Goal: Register for event/course: Sign up to attend an event or enroll in a course

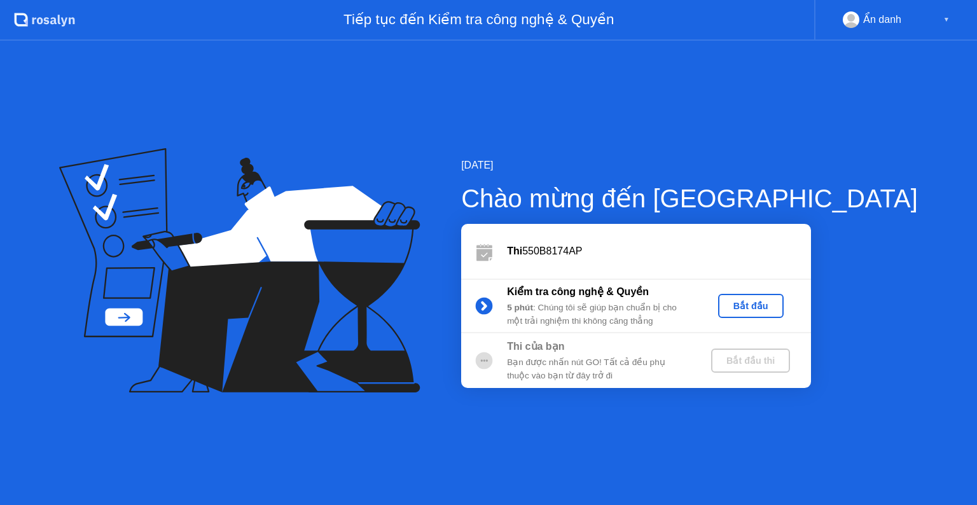
click at [779, 305] on div "Bắt đầu" at bounding box center [750, 306] width 55 height 10
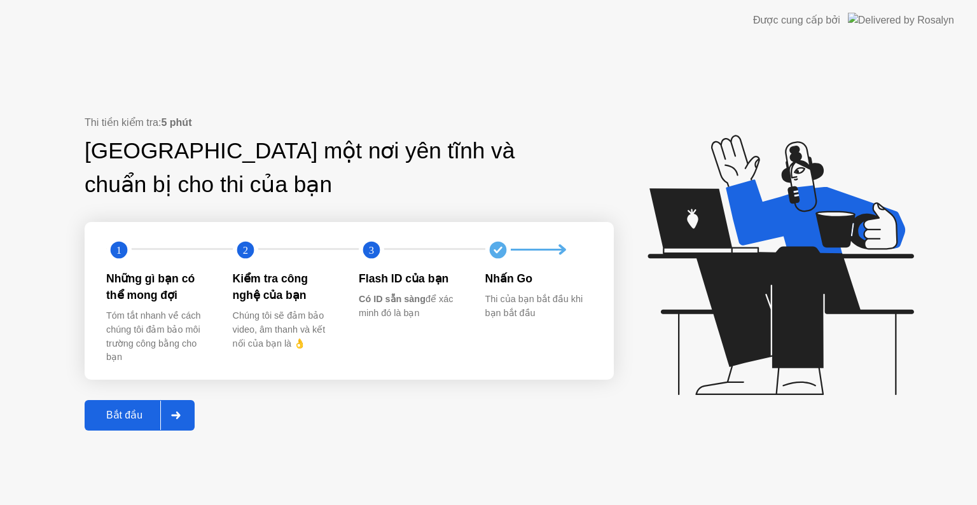
click at [147, 414] on div "Bắt đầu" at bounding box center [124, 415] width 72 height 12
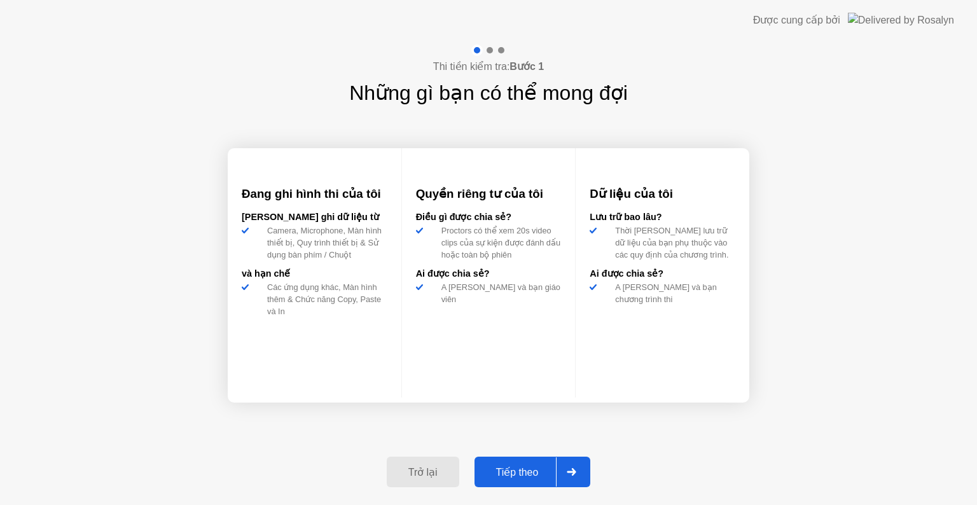
click at [522, 468] on div "Tiếp theo" at bounding box center [517, 472] width 78 height 12
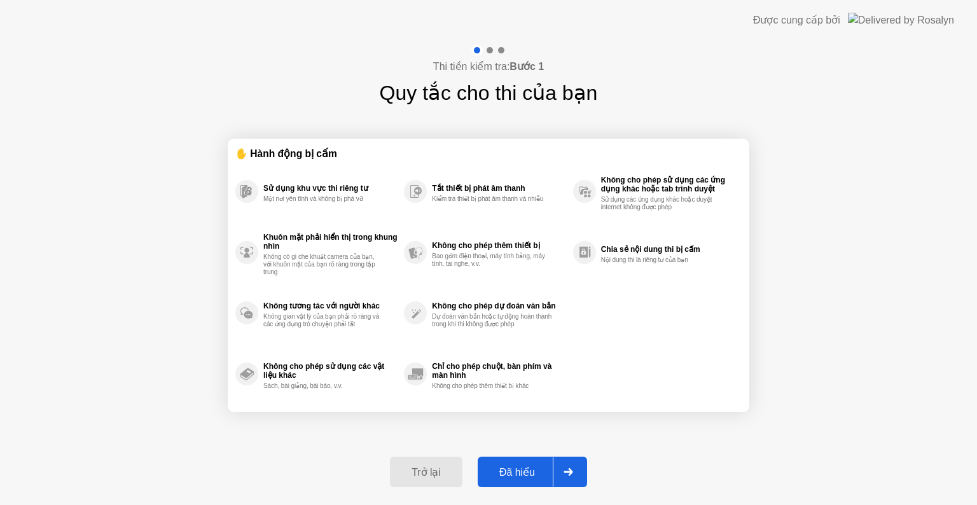
click at [546, 457] on button "Đã hiểu" at bounding box center [532, 472] width 109 height 31
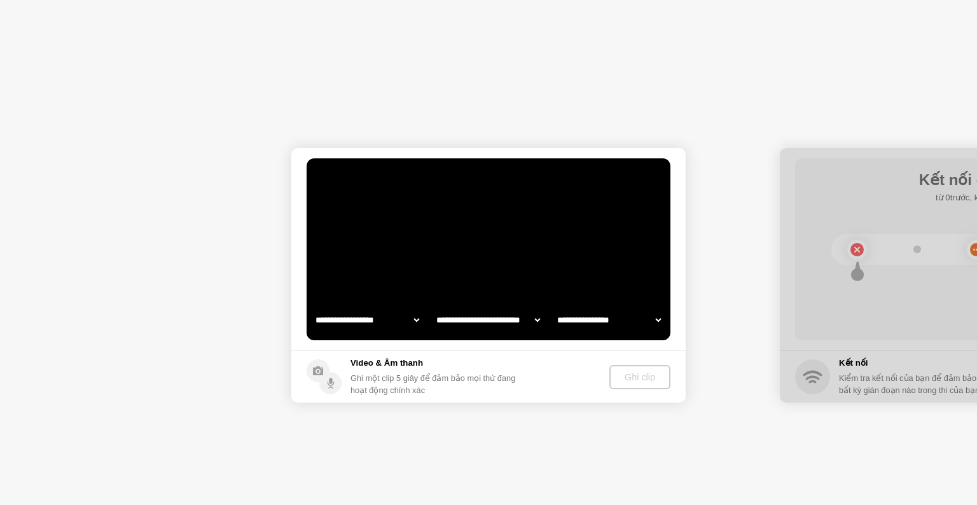
select select "**********"
select select "*******"
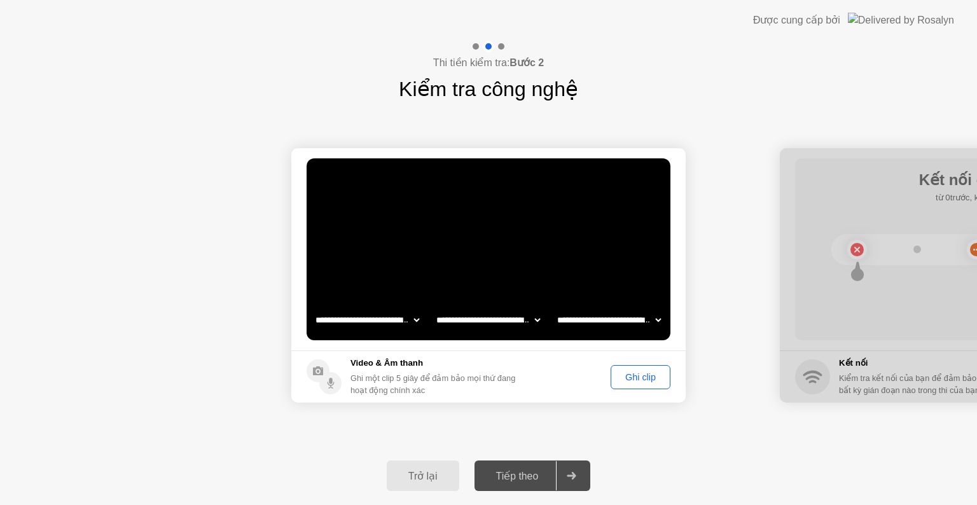
click at [629, 376] on div "Ghi clip" at bounding box center [640, 377] width 51 height 10
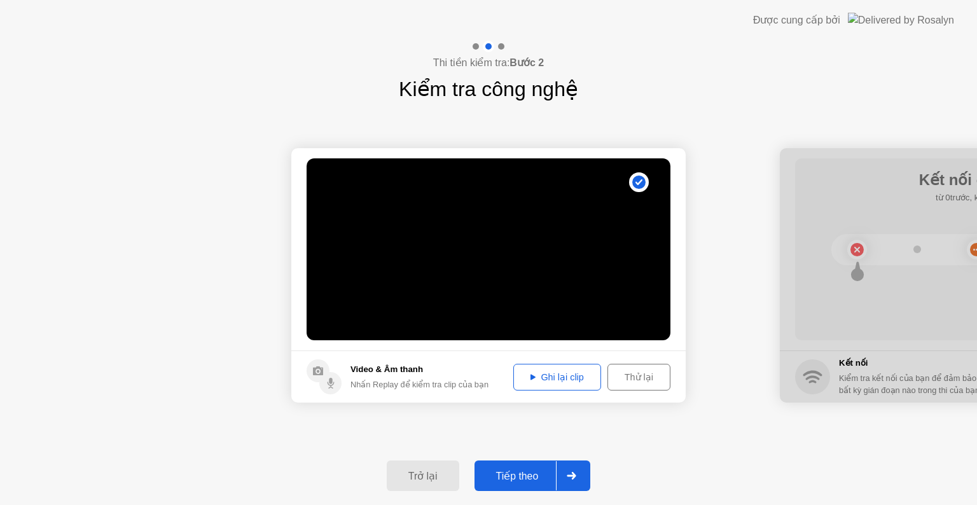
click at [526, 473] on div "Tiếp theo" at bounding box center [517, 476] width 78 height 12
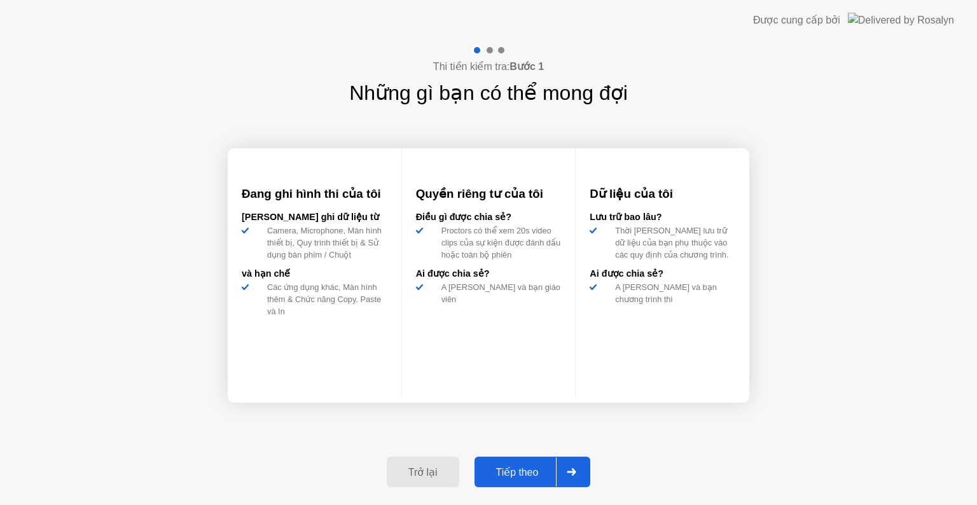
click at [513, 474] on div "Tiếp theo" at bounding box center [517, 472] width 78 height 12
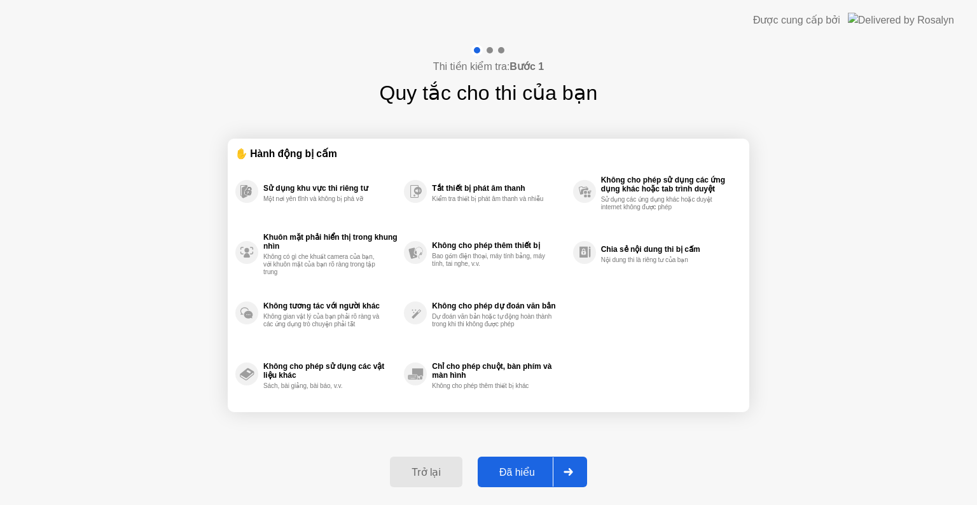
click at [513, 473] on div "Đã hiểu" at bounding box center [517, 472] width 71 height 12
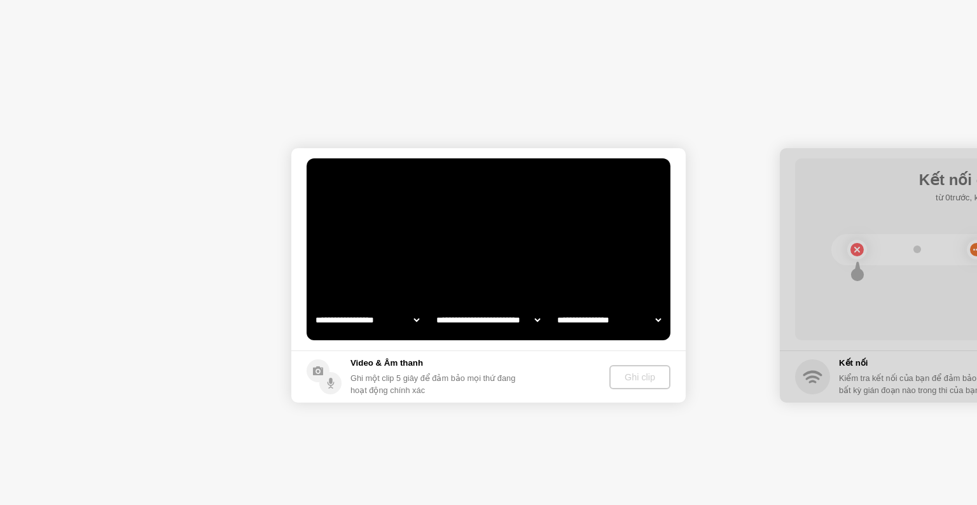
select select "**********"
select select "*******"
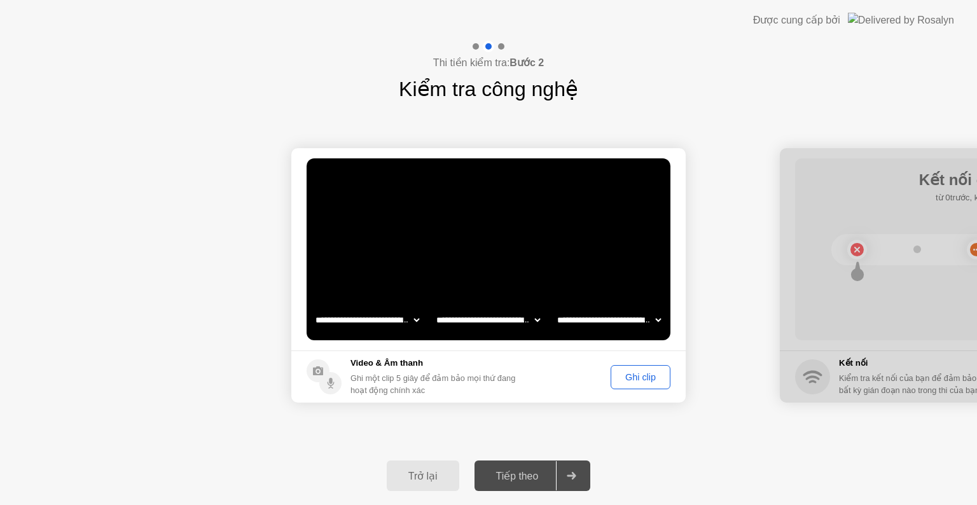
click at [626, 375] on div "Ghi clip" at bounding box center [640, 377] width 51 height 10
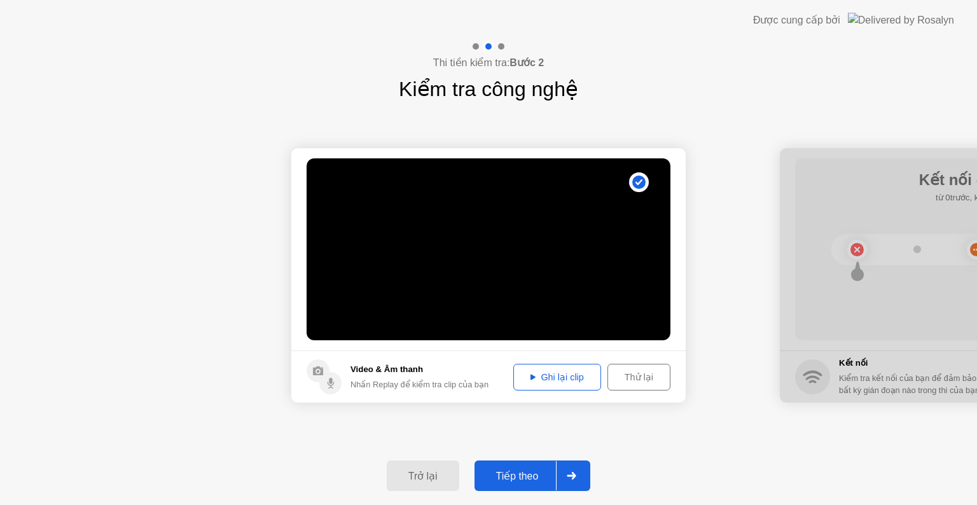
click at [509, 475] on div "Tiếp theo" at bounding box center [517, 476] width 78 height 12
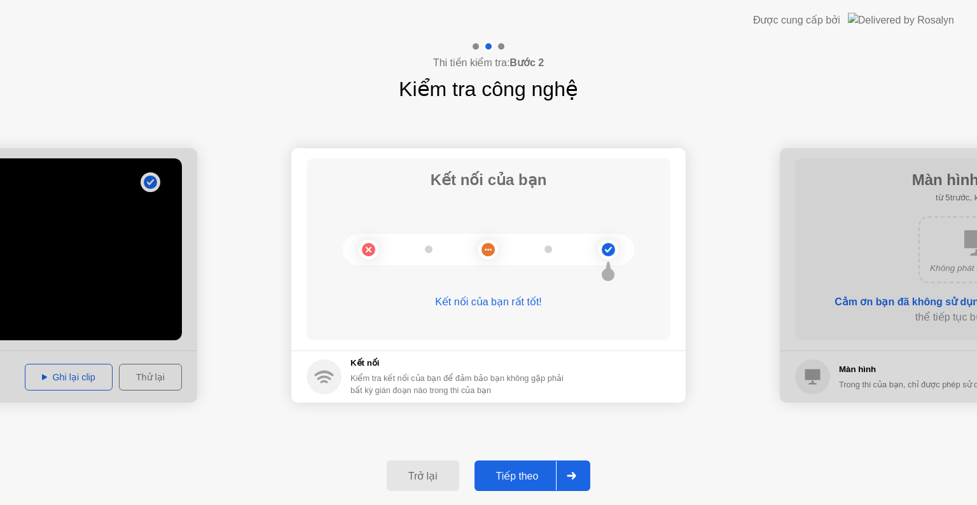
click at [520, 479] on div "Tiếp theo" at bounding box center [517, 476] width 78 height 12
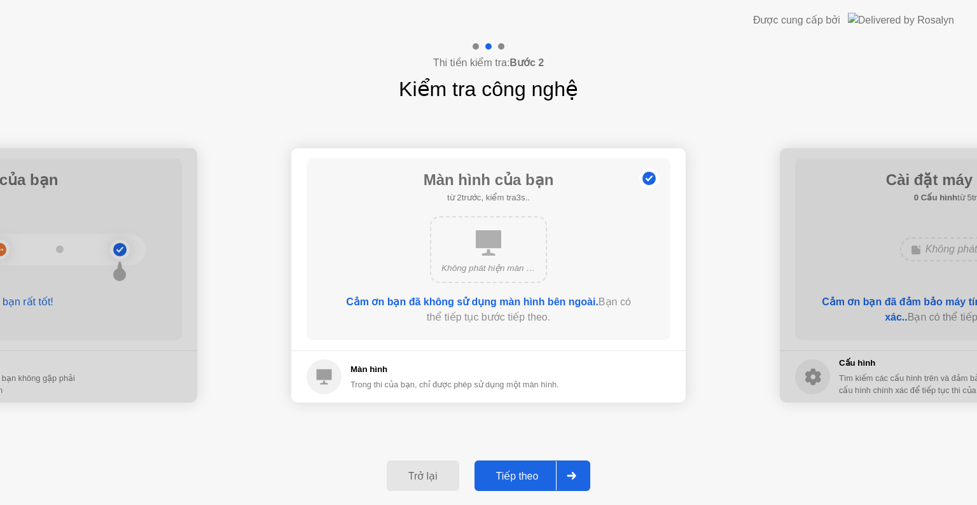
click at [550, 481] on div "Tiếp theo" at bounding box center [517, 476] width 78 height 12
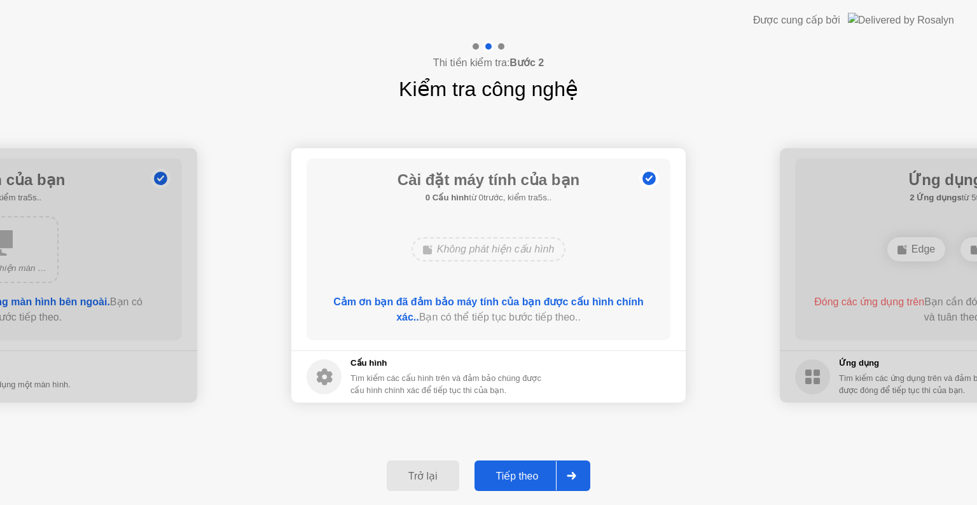
click at [513, 479] on div "Tiếp theo" at bounding box center [517, 476] width 78 height 12
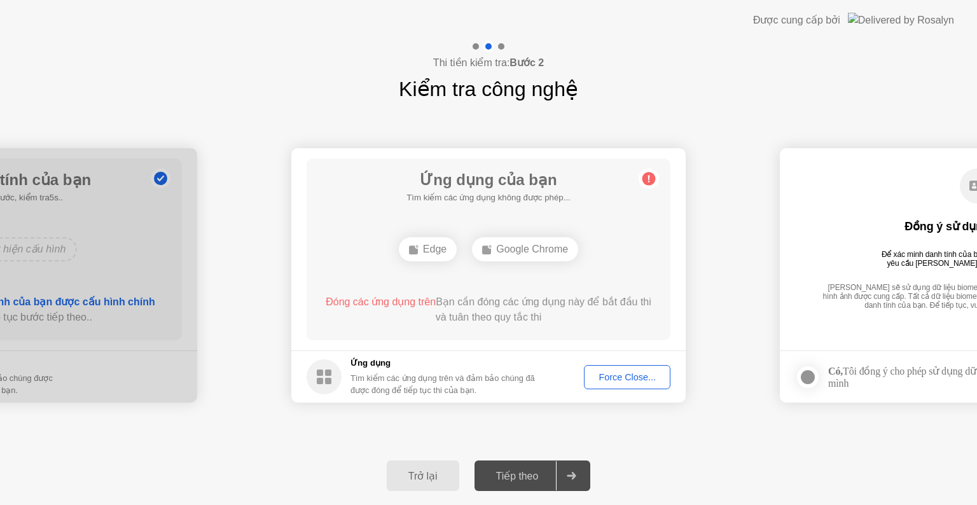
click at [635, 375] on div "Force Close..." at bounding box center [628, 377] width 78 height 10
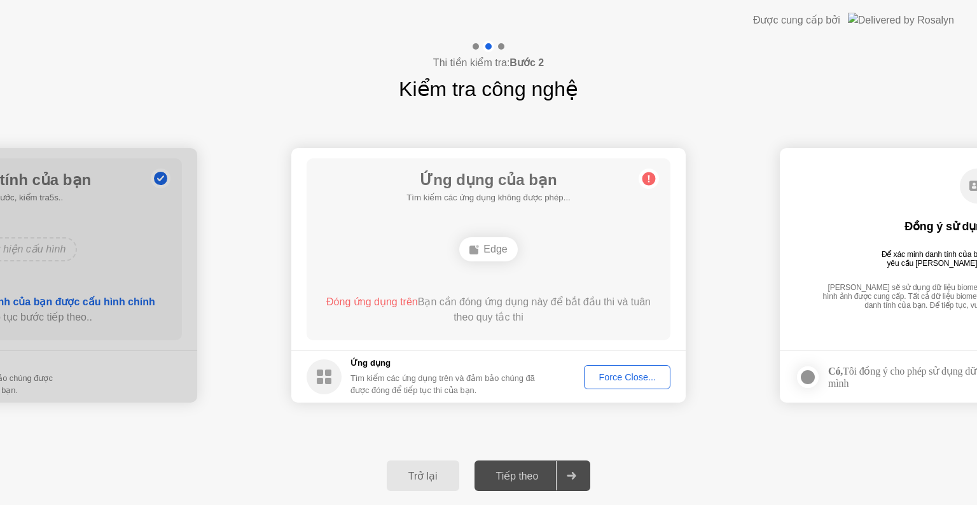
click at [618, 379] on div "Force Close..." at bounding box center [628, 377] width 78 height 10
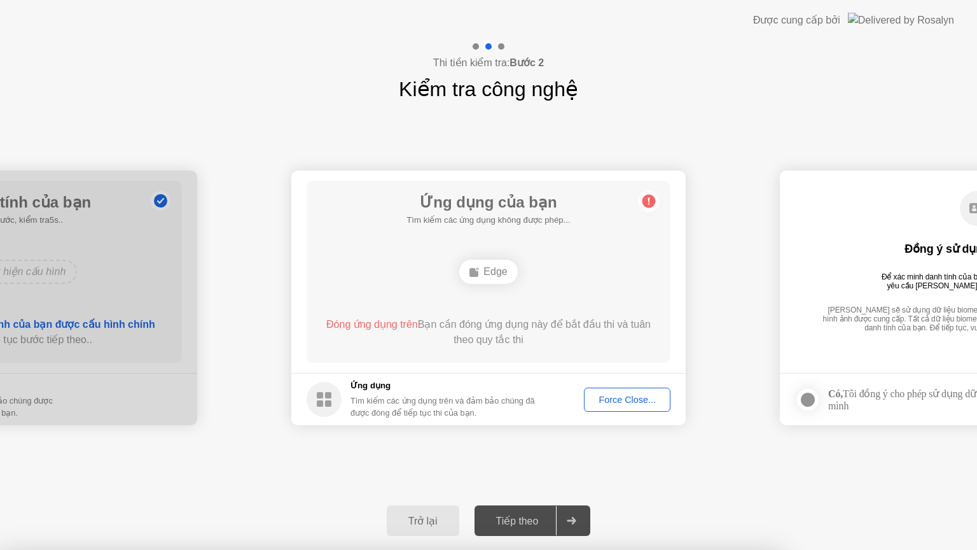
drag, startPoint x: 559, startPoint y: 326, endPoint x: 559, endPoint y: 340, distance: 14.6
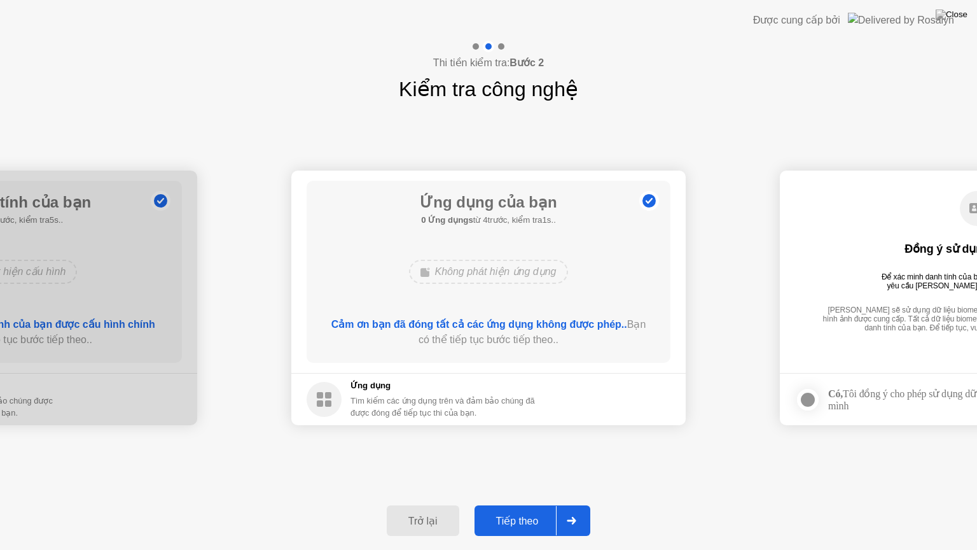
click at [519, 505] on div "Tiếp theo" at bounding box center [517, 521] width 78 height 12
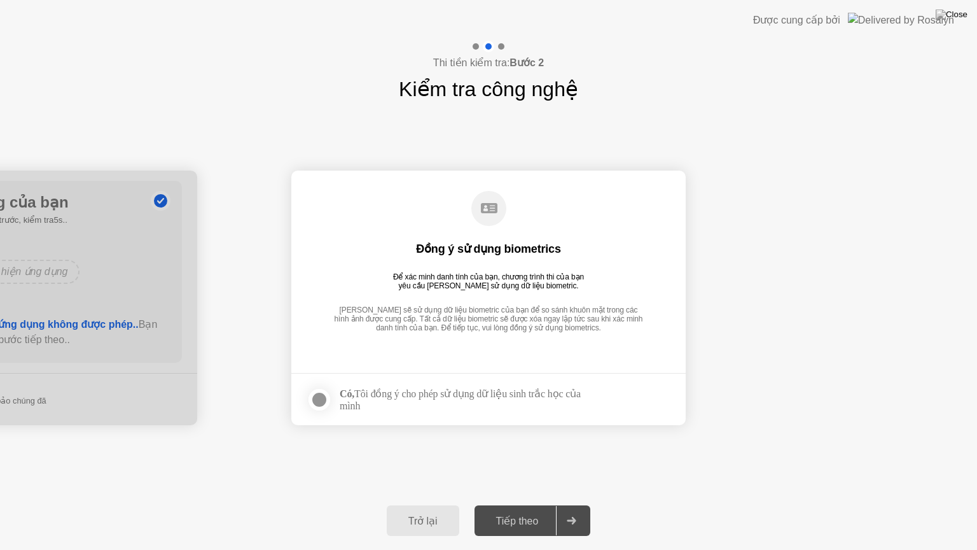
click at [318, 394] on div at bounding box center [319, 399] width 15 height 15
click at [530, 505] on div "Tiếp theo" at bounding box center [517, 521] width 78 height 12
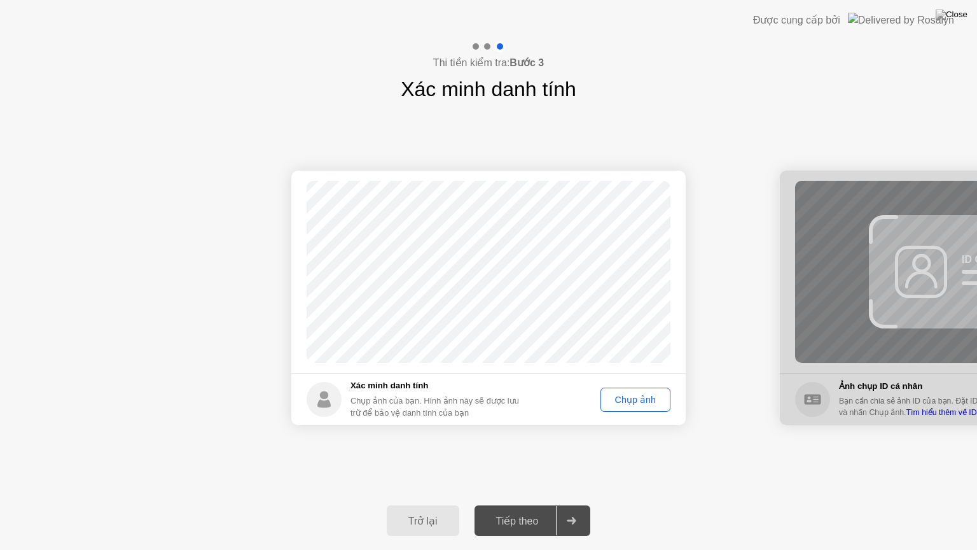
click at [627, 402] on div "Chụp ảnh" at bounding box center [635, 399] width 61 height 10
click at [502, 505] on button "Tiếp theo" at bounding box center [533, 520] width 116 height 31
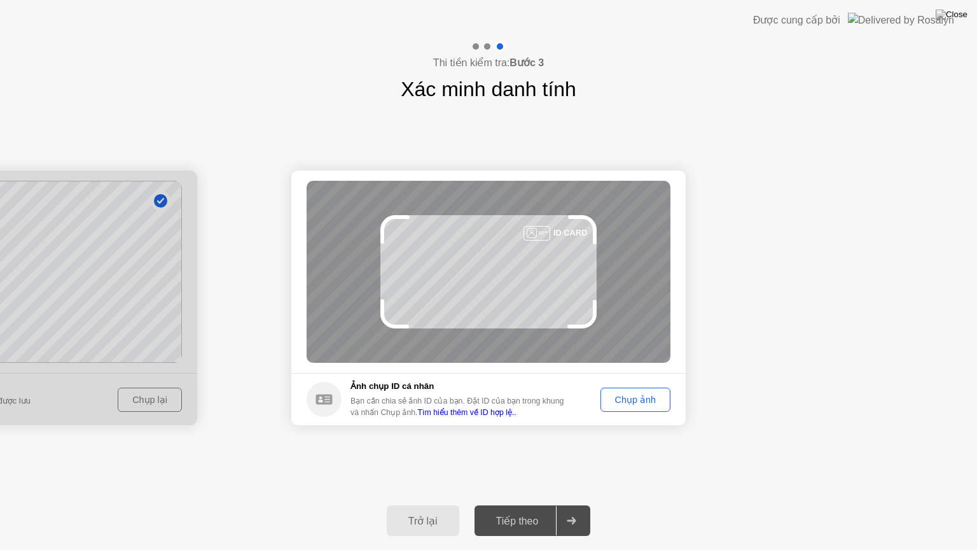
click at [639, 394] on div "Chụp ảnh" at bounding box center [635, 399] width 61 height 10
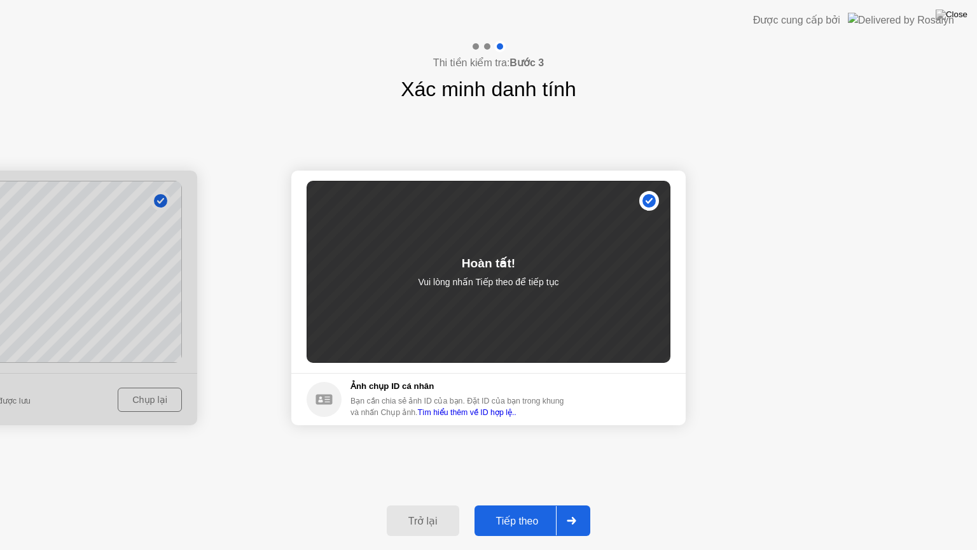
click at [519, 505] on div "Tiếp theo" at bounding box center [517, 521] width 78 height 12
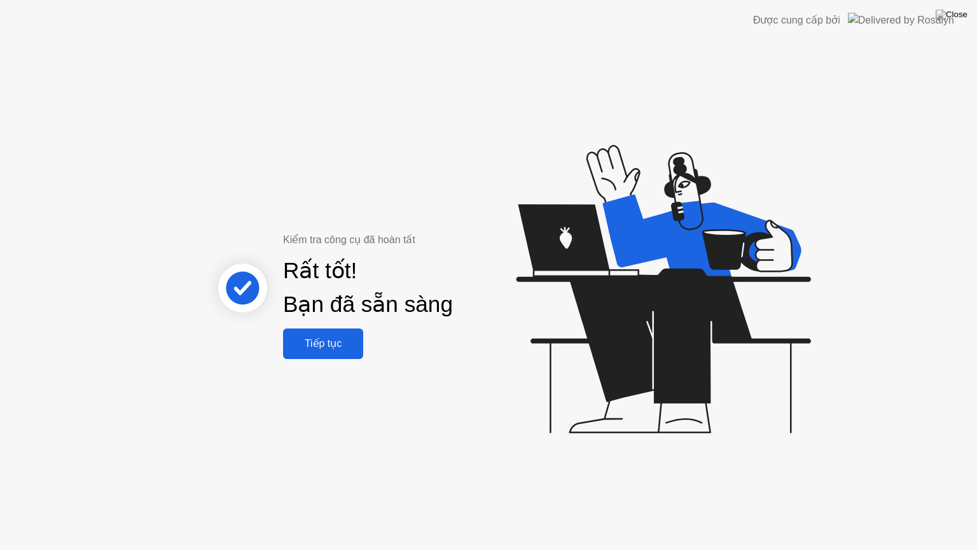
click at [328, 347] on div "Tiếp tục" at bounding box center [323, 343] width 73 height 12
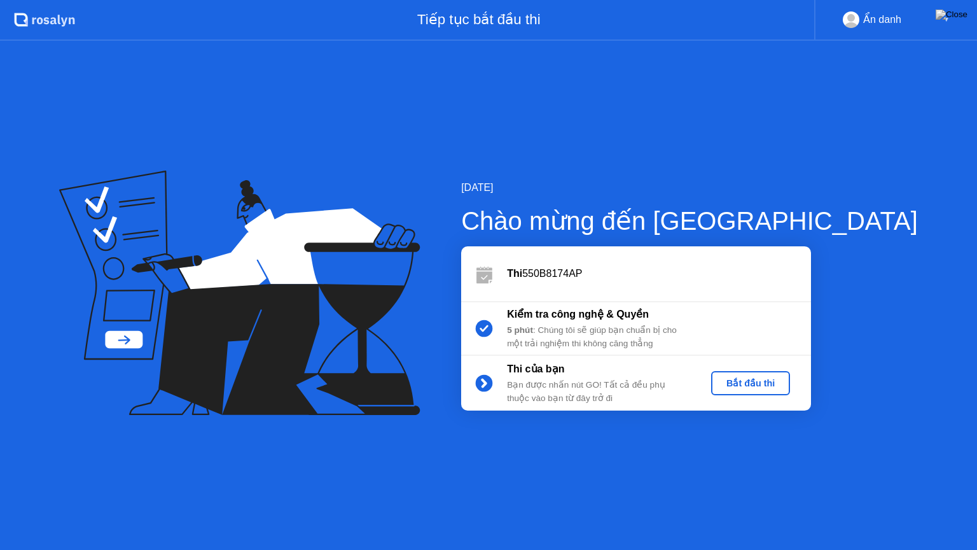
click at [785, 386] on div "Bắt đầu thi" at bounding box center [750, 383] width 69 height 10
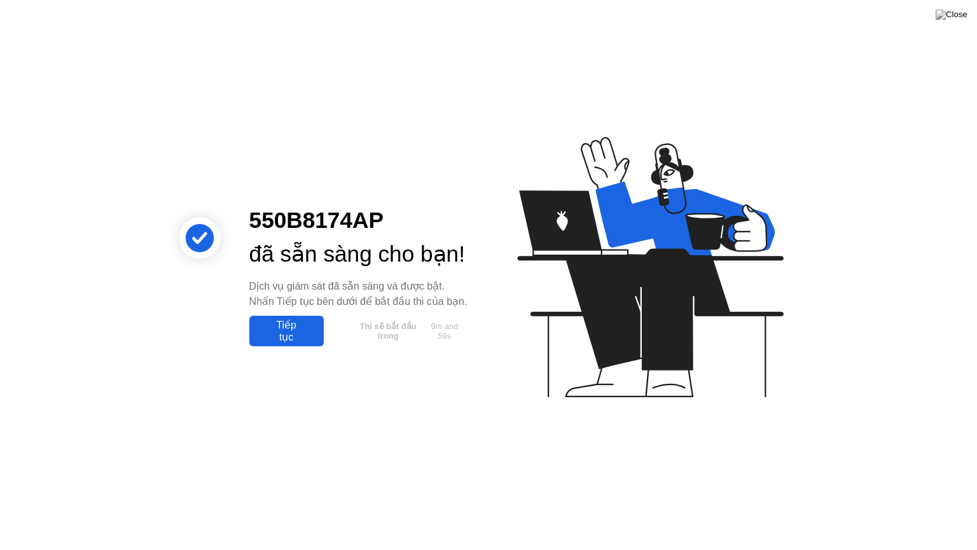
click at [298, 343] on div "Tiếp tục" at bounding box center [286, 331] width 67 height 24
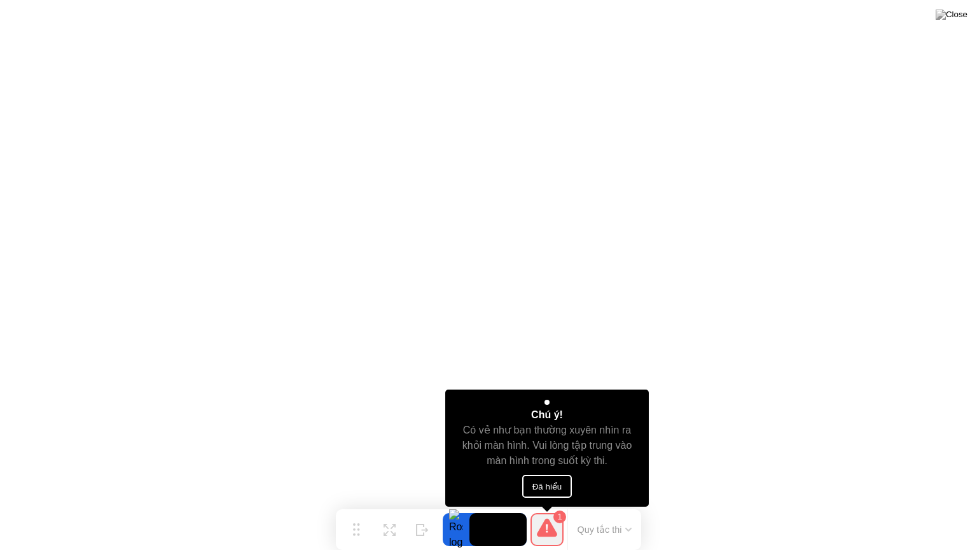
click at [545, 484] on button "Đã hiểu" at bounding box center [547, 486] width 50 height 23
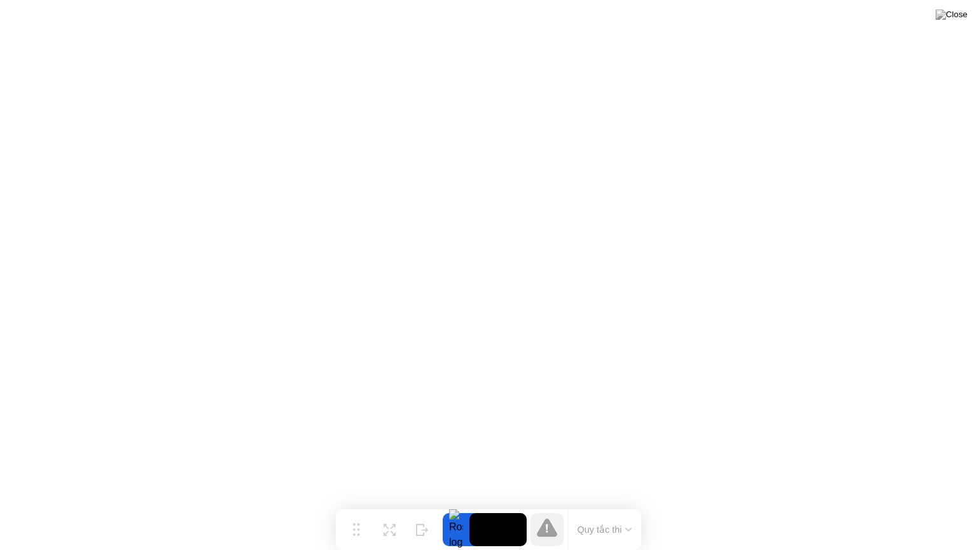
click at [475, 505] on video at bounding box center [498, 529] width 57 height 33
click at [457, 505] on div at bounding box center [456, 529] width 27 height 33
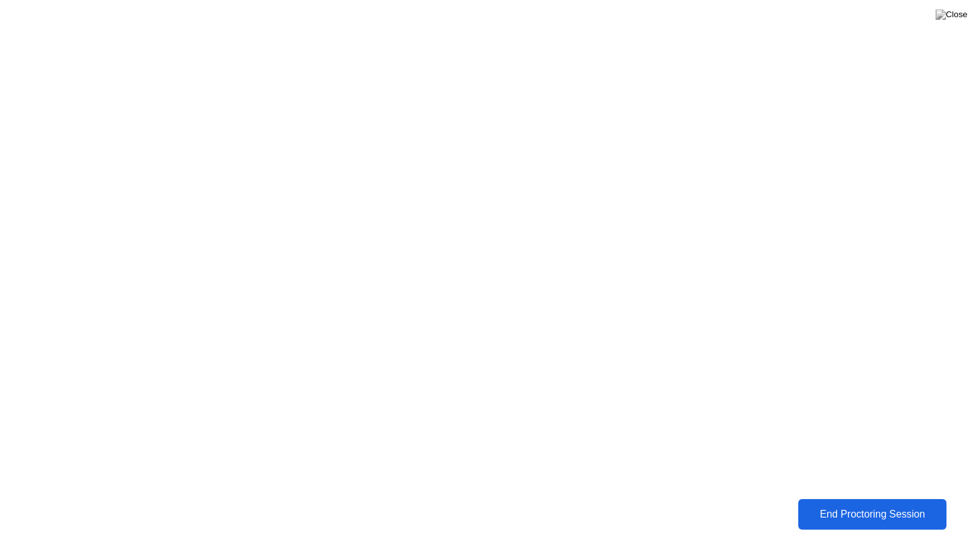
click at [813, 505] on div "End Proctoring Session" at bounding box center [872, 514] width 148 height 12
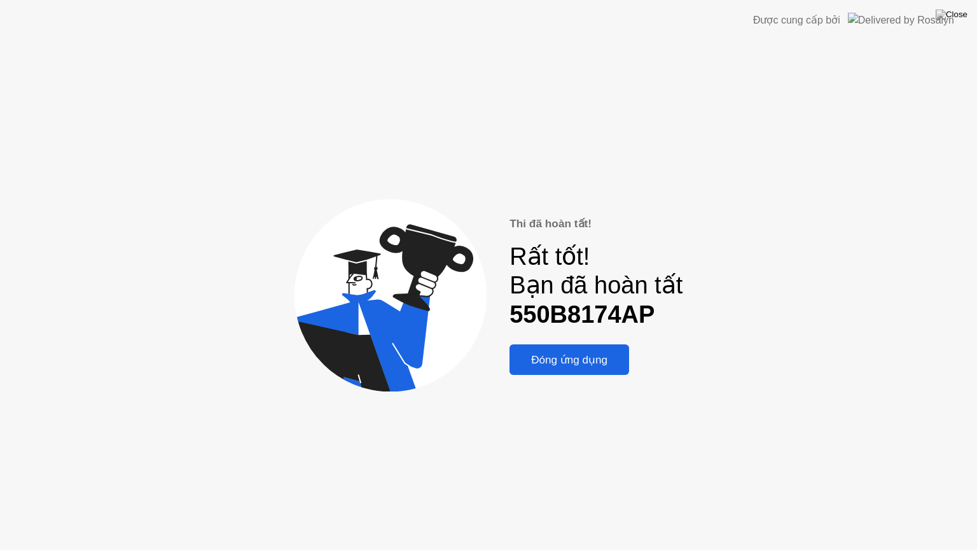
click at [603, 356] on div "Đóng ứng dụng" at bounding box center [569, 359] width 112 height 13
